Goal: Find specific page/section: Find specific page/section

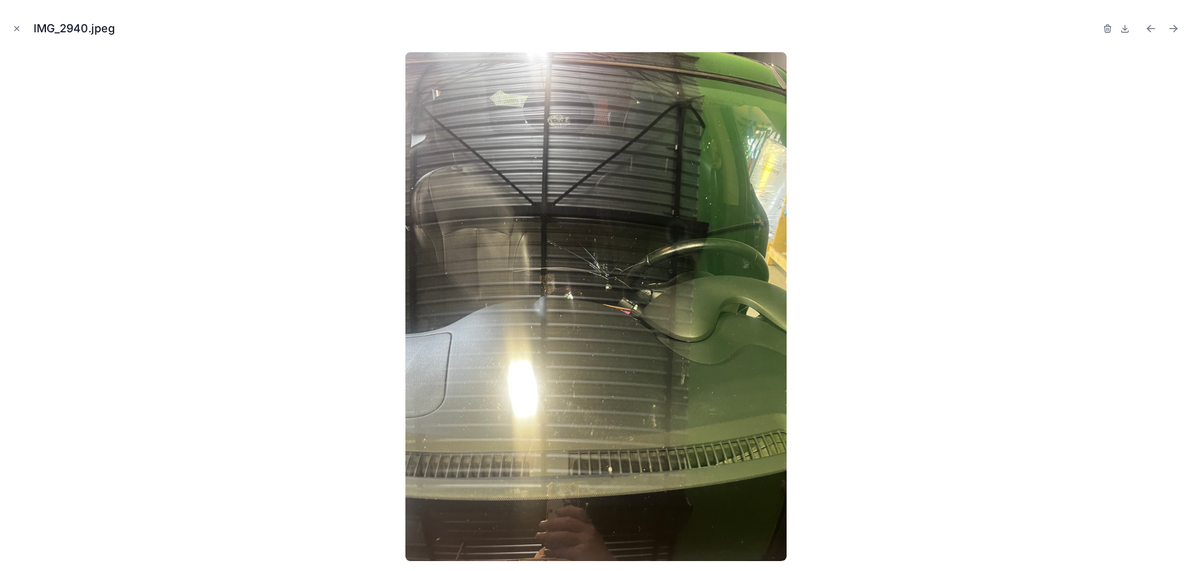
scroll to position [476, 0]
click at [23, 22] on button "Close modal" at bounding box center [17, 29] width 14 height 14
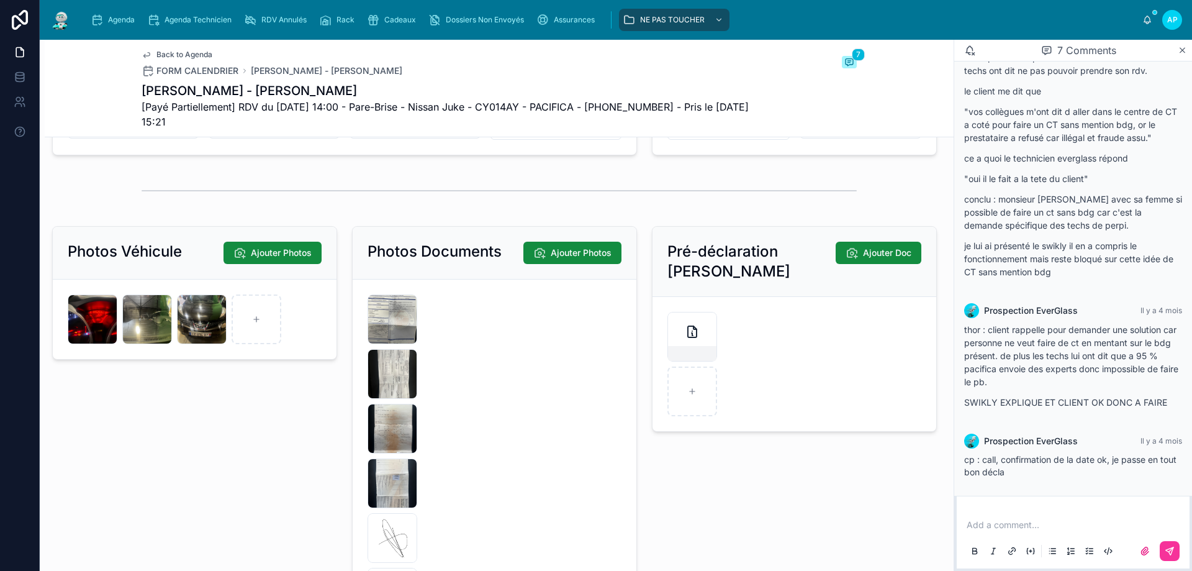
click at [117, 24] on span "Agenda" at bounding box center [121, 20] width 27 height 10
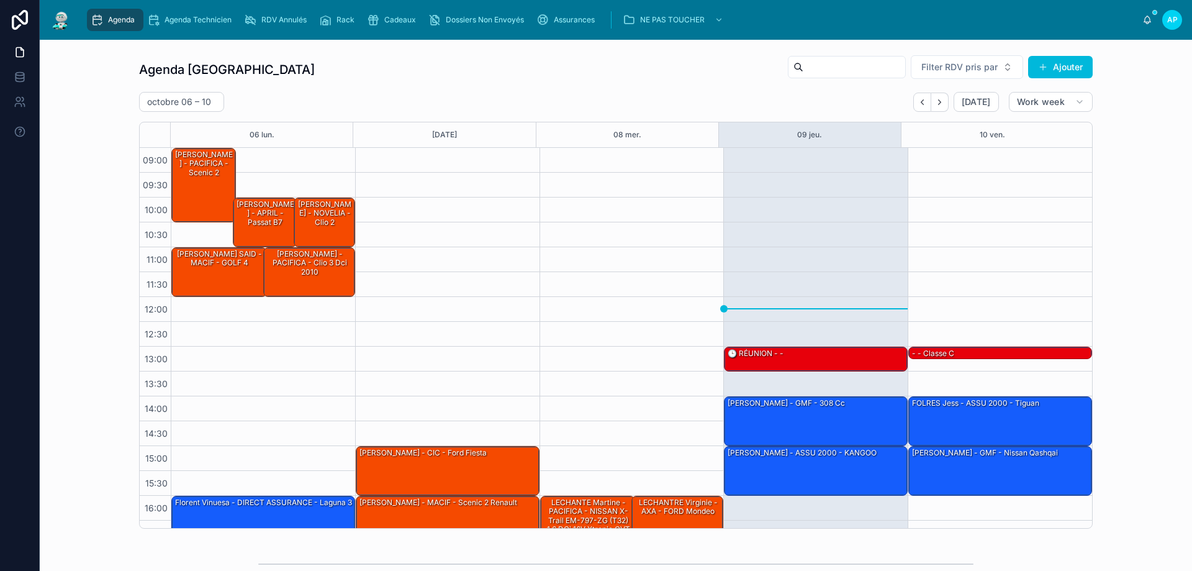
scroll to position [67, 0]
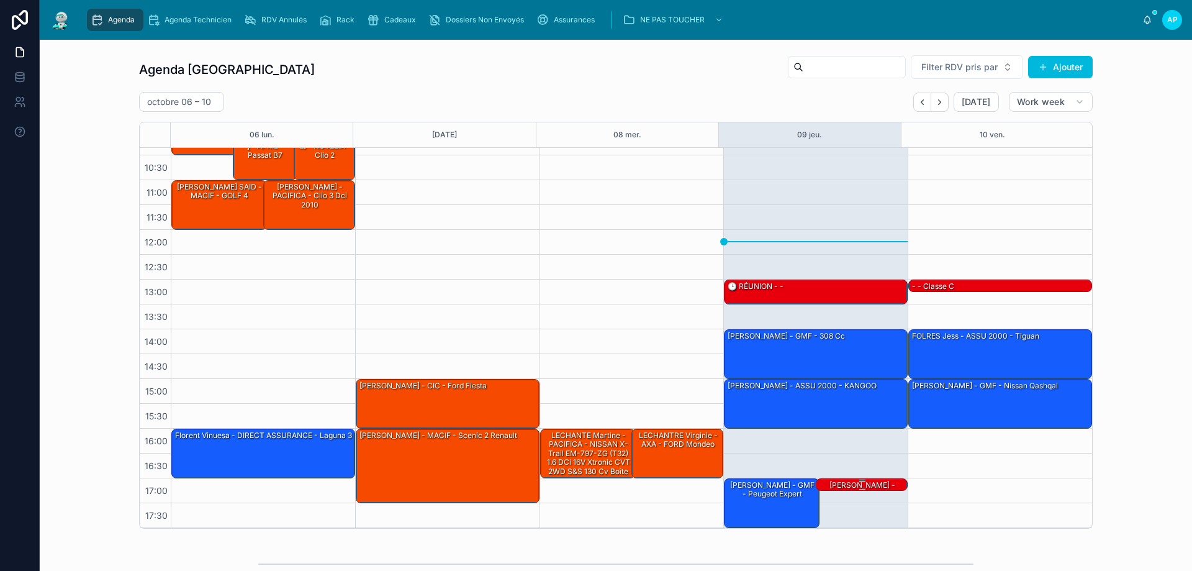
click at [846, 481] on div at bounding box center [862, 480] width 88 height 2
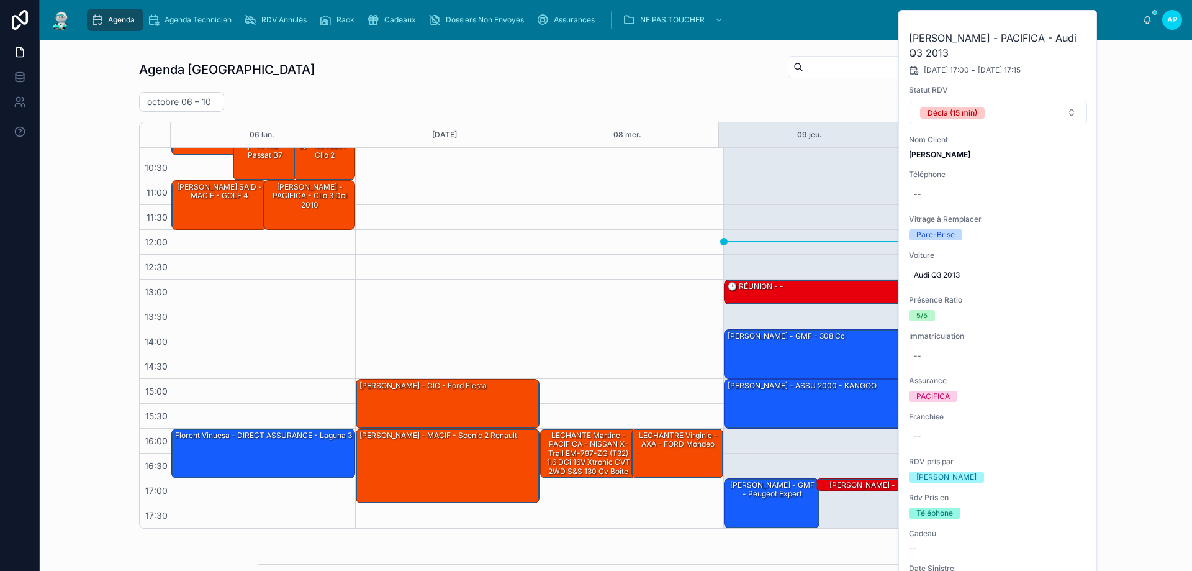
click at [838, 171] on div "13:00 – 13:30 🕒 RÉUNION - - 14:00 – 15:00 [PERSON_NAME] - GMF - 308 cc 15:00 – …" at bounding box center [815, 304] width 184 height 447
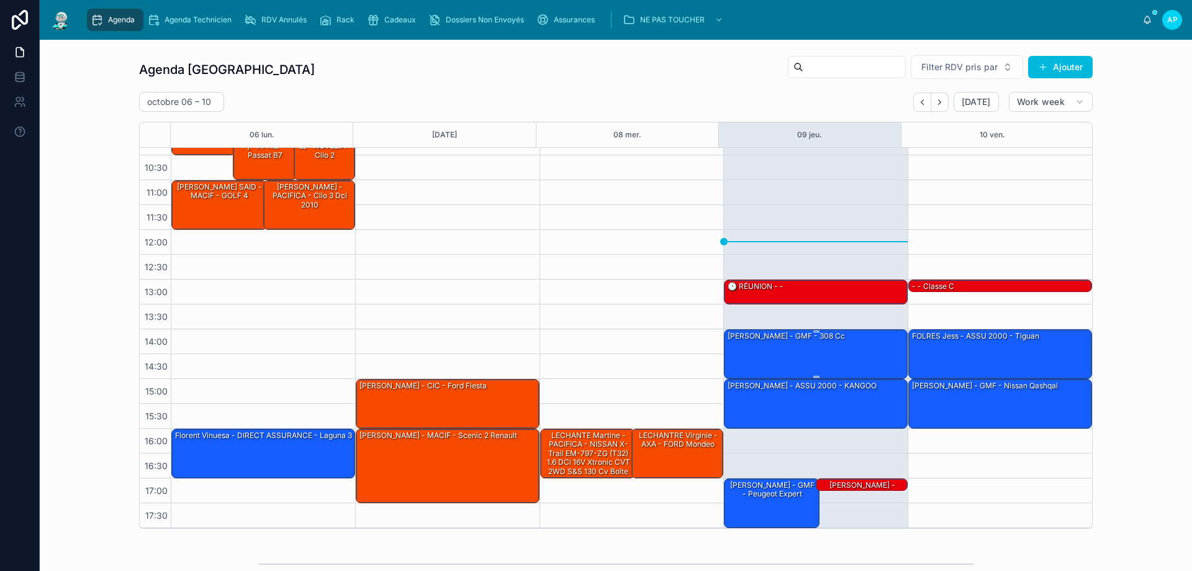
click at [799, 347] on div "[PERSON_NAME] - GMF - 308 cc" at bounding box center [816, 353] width 180 height 47
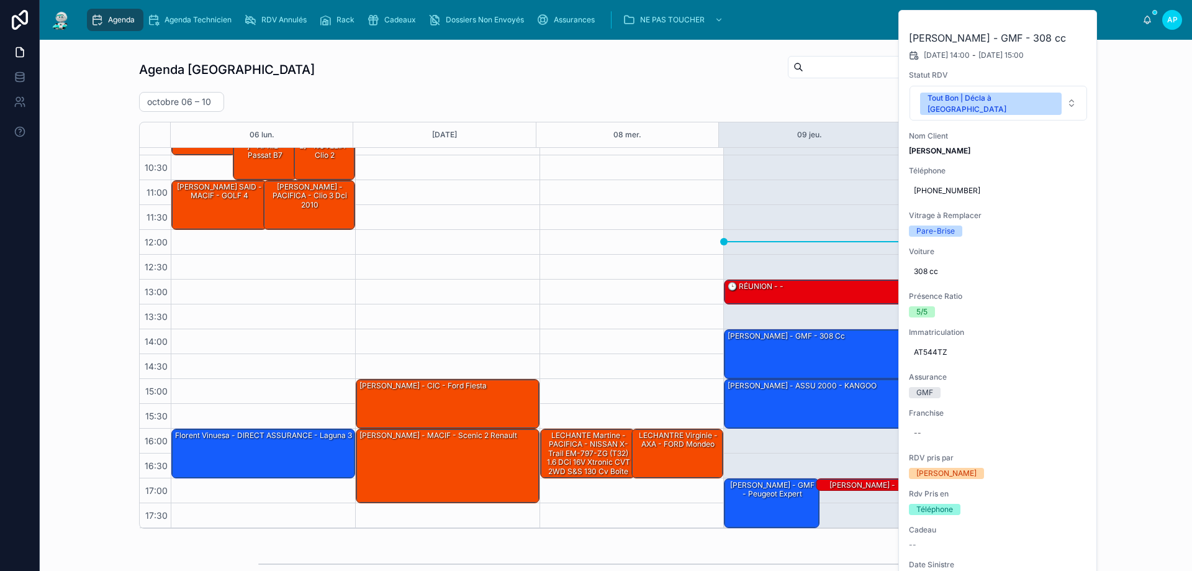
click at [544, 191] on div "16:00 – 17:00 LECHANTE Martine - PACIFICA - NISSAN X-Trail EM-797-ZG (T32) 1.6 …" at bounding box center [632, 304] width 184 height 447
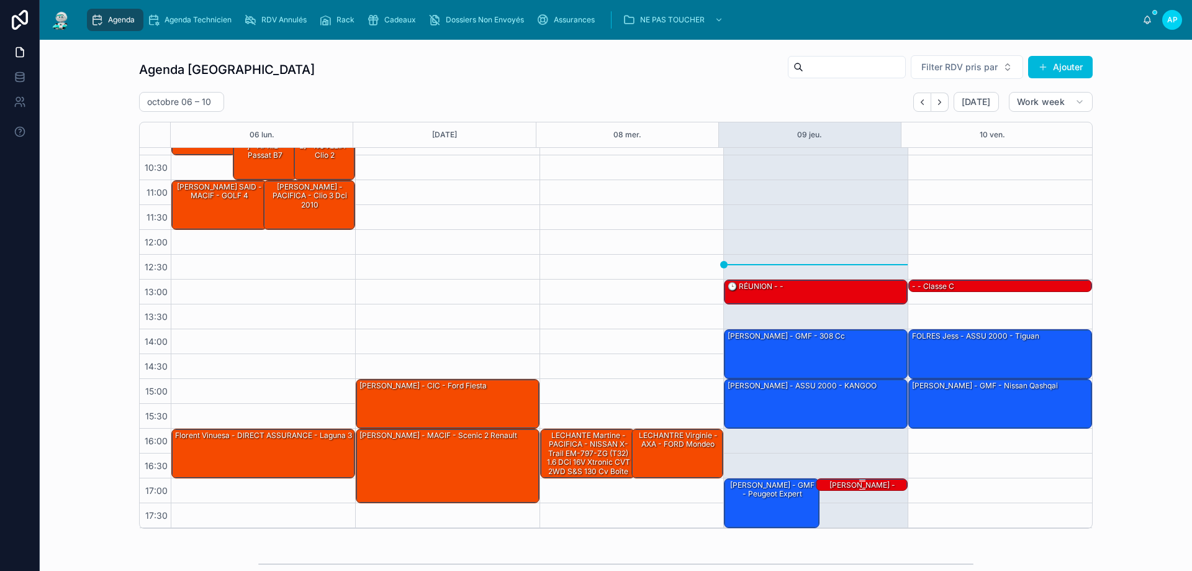
click at [823, 487] on div "[PERSON_NAME] - PACIFICA - Audi Q3 2013" at bounding box center [862, 493] width 88 height 29
click at [824, 480] on div at bounding box center [862, 480] width 88 height 2
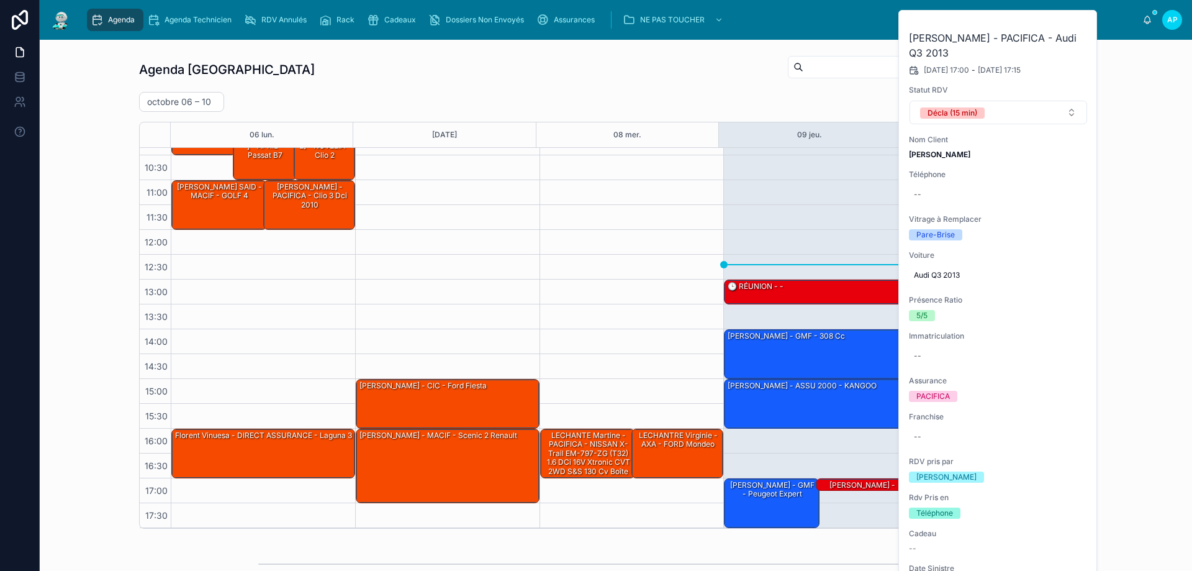
click at [1137, 240] on div "Agenda Perpignan Filter RDV pris par Ajouter [DATE] – [DATE] [DATE] Work week 0…" at bounding box center [616, 292] width 1132 height 484
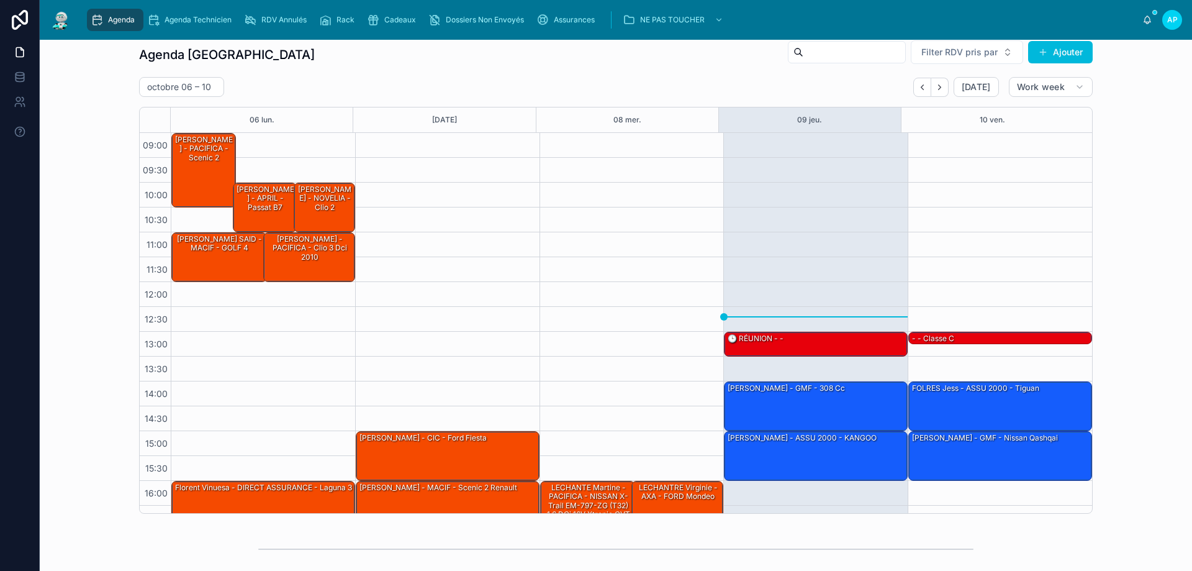
scroll to position [0, 0]
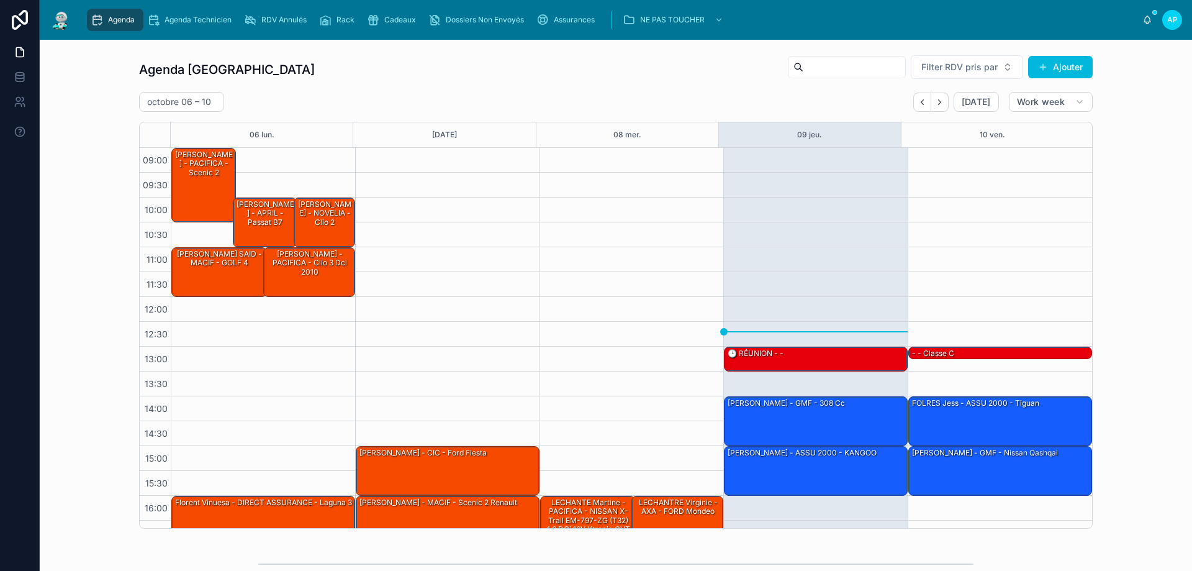
click at [945, 99] on button "Next" at bounding box center [939, 102] width 17 height 19
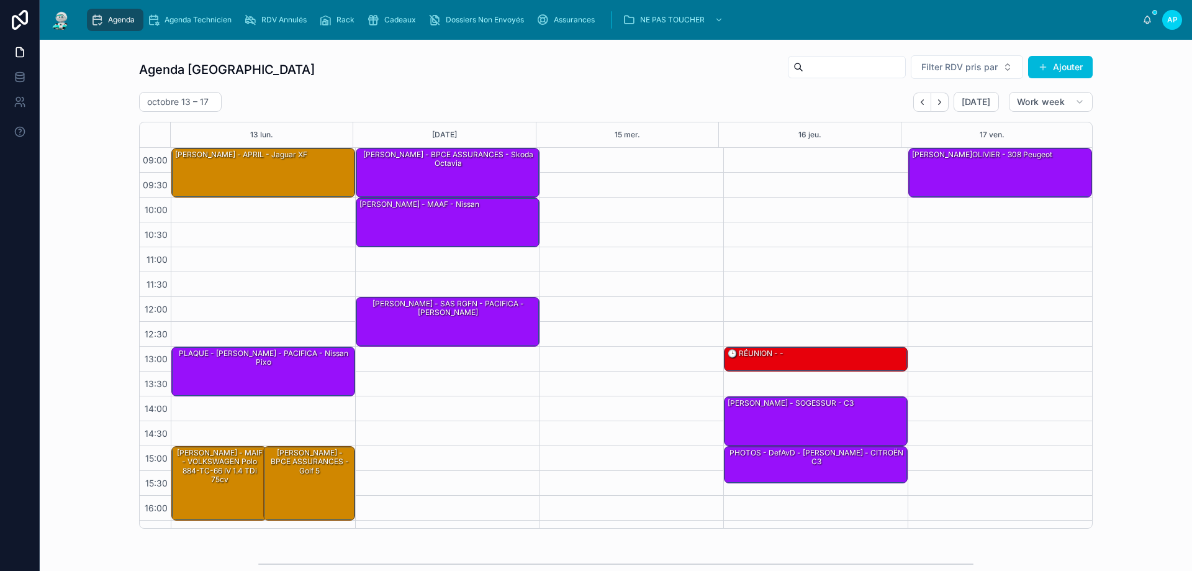
click at [940, 99] on icon "Next" at bounding box center [939, 101] width 9 height 9
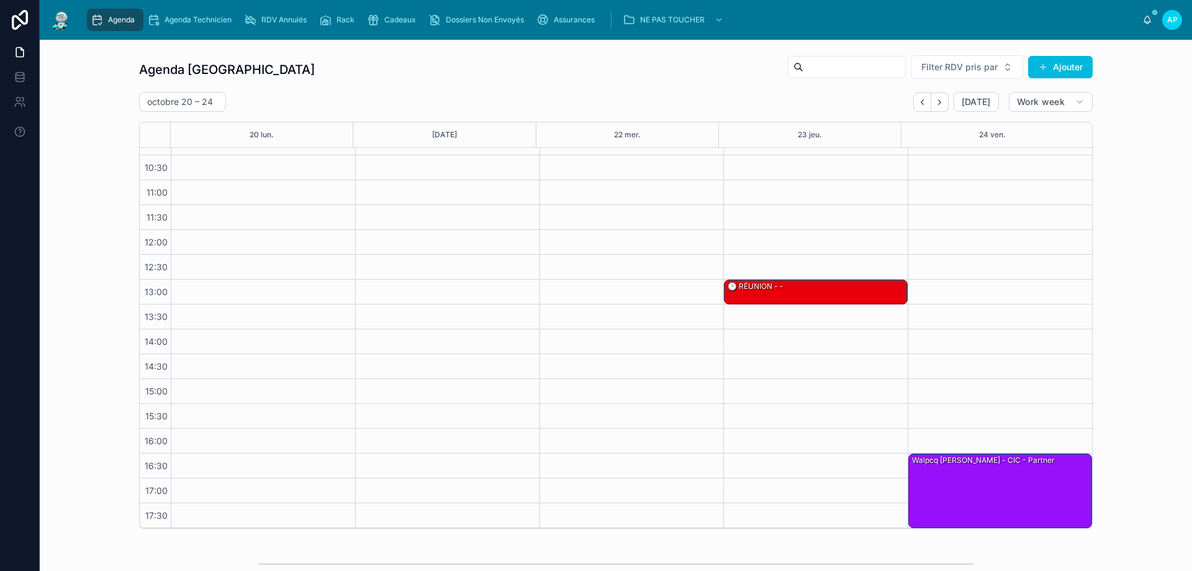
click at [918, 101] on icon "Back" at bounding box center [922, 101] width 9 height 9
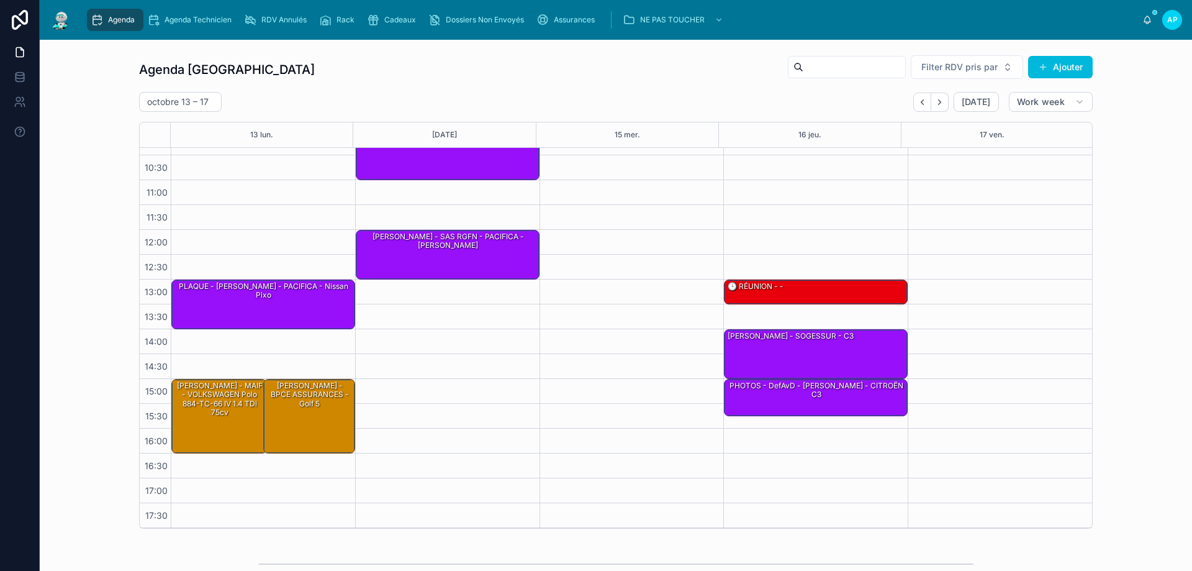
click at [918, 101] on icon "Back" at bounding box center [922, 101] width 9 height 9
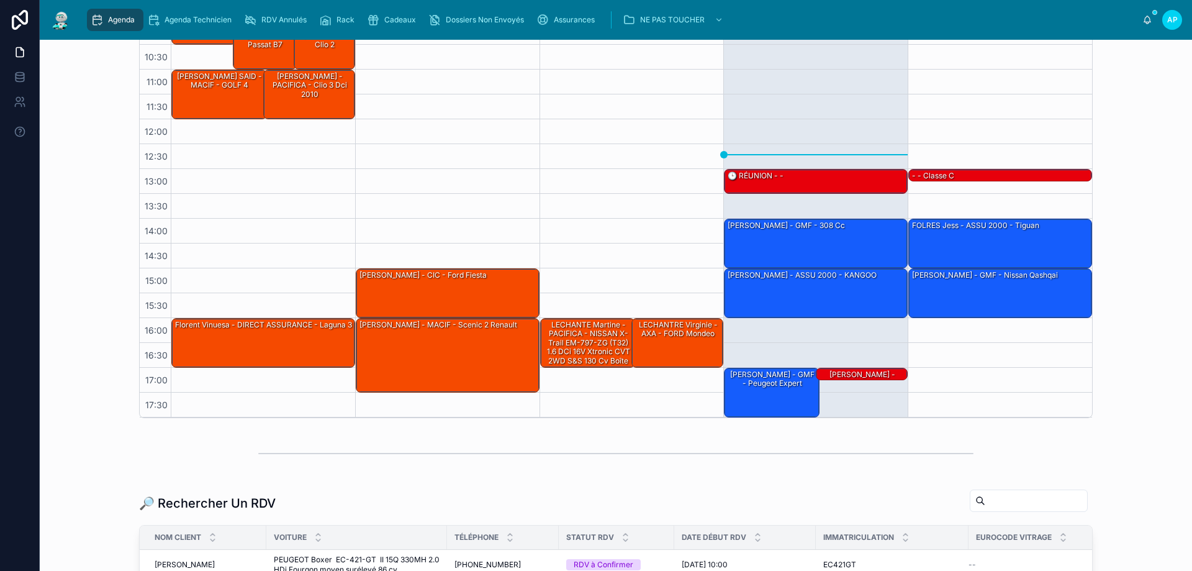
scroll to position [124, 0]
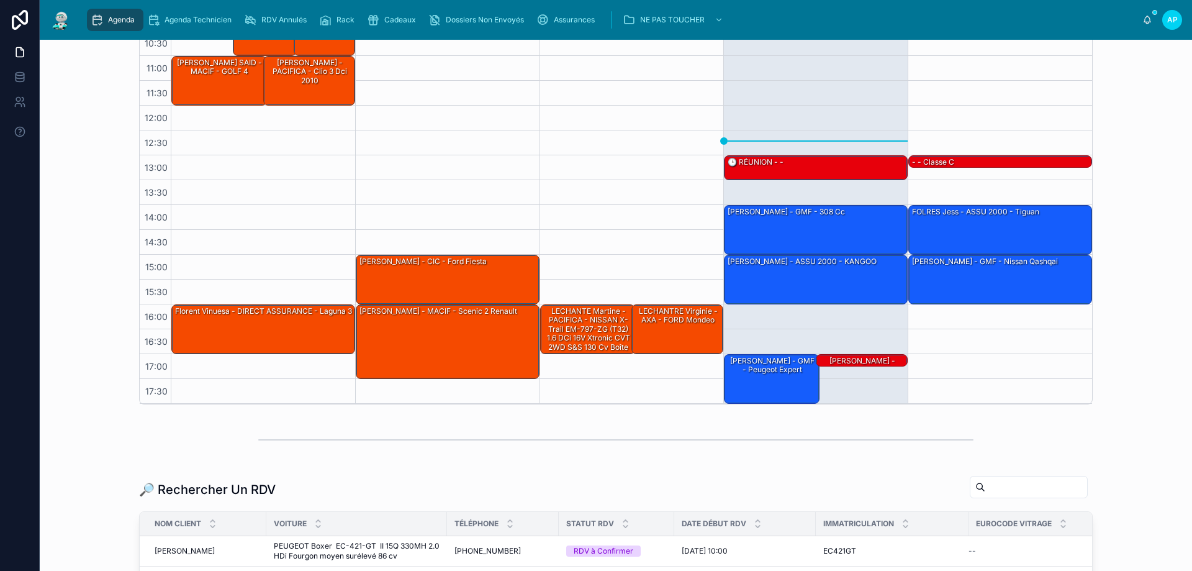
click at [1035, 486] on input "text" at bounding box center [1036, 486] width 102 height 17
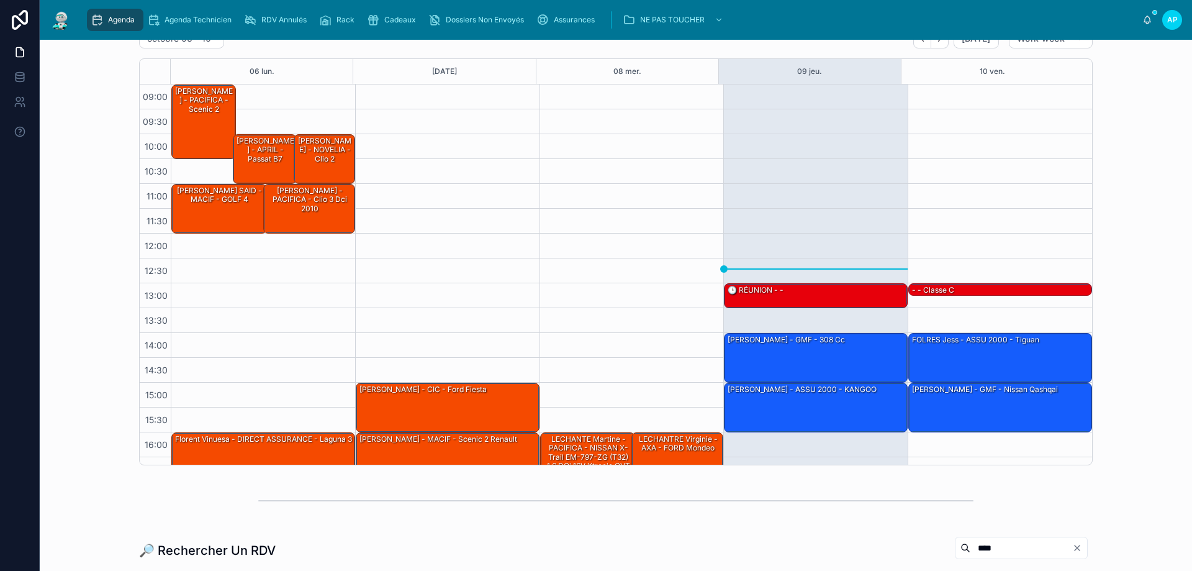
scroll to position [62, 0]
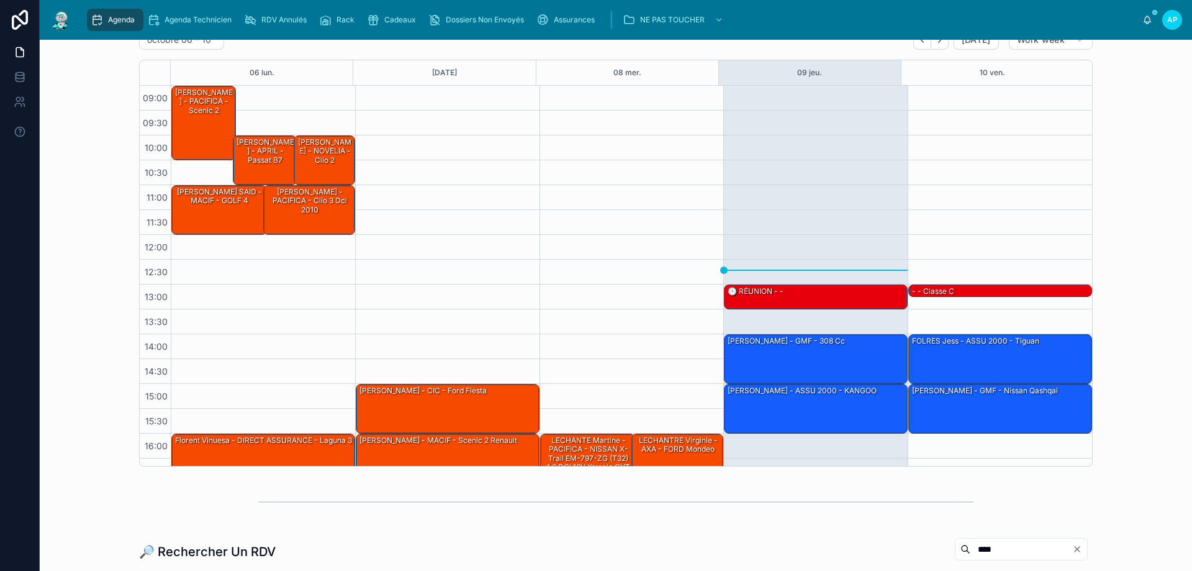
type input "****"
click at [294, 11] on div "RDV Annulés" at bounding box center [278, 20] width 68 height 20
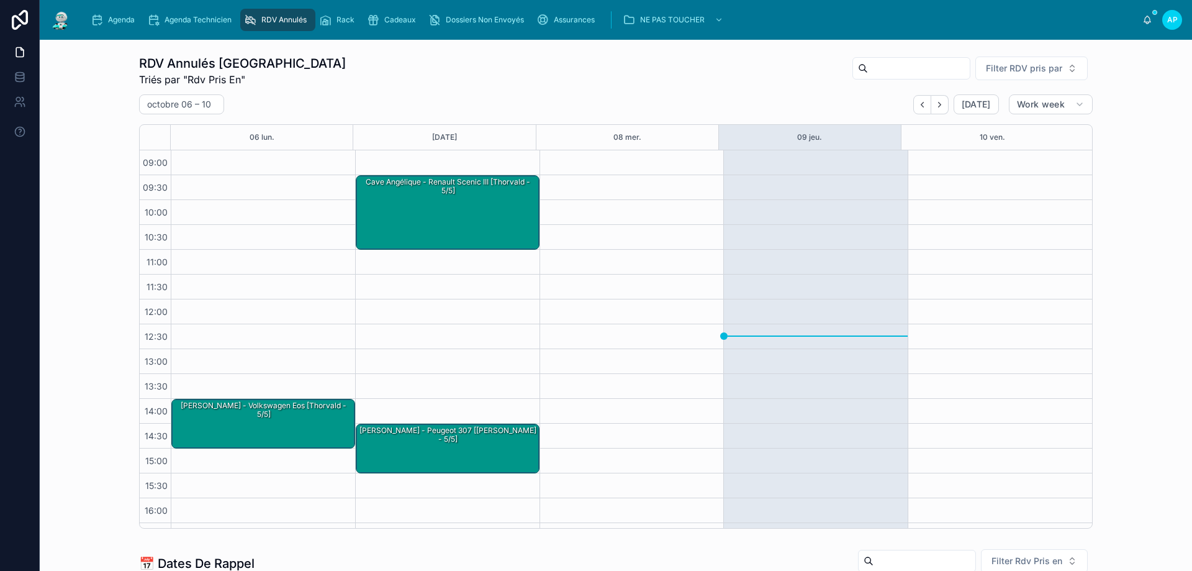
click at [134, 24] on span "Agenda" at bounding box center [121, 20] width 27 height 10
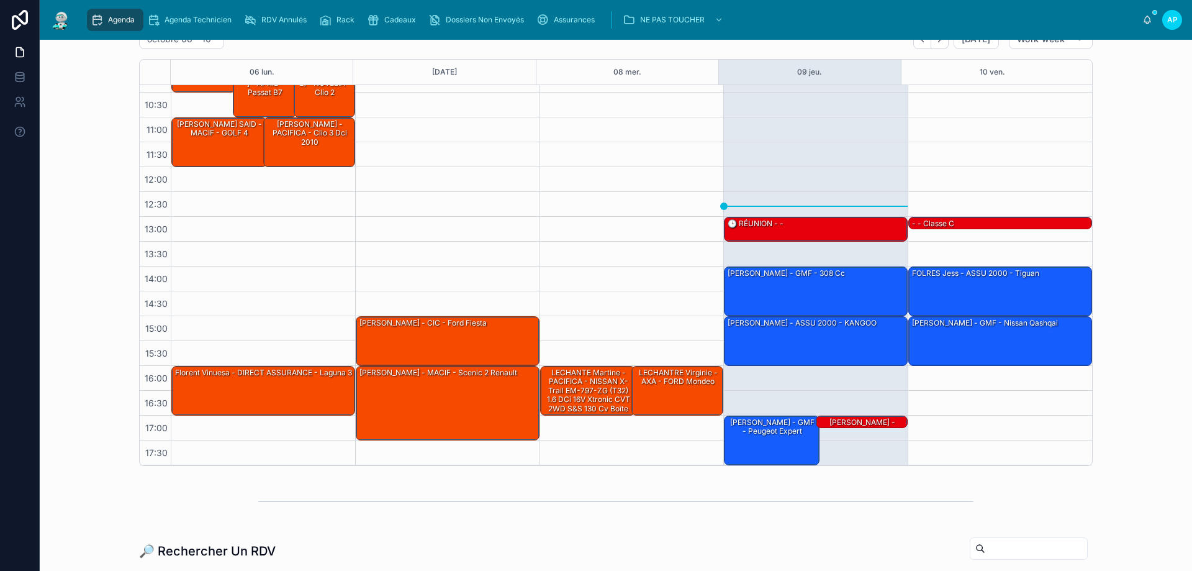
scroll to position [62, 0]
